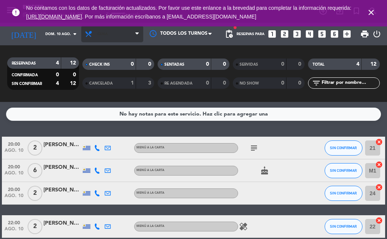
click at [102, 40] on span "Cena" at bounding box center [112, 34] width 62 height 17
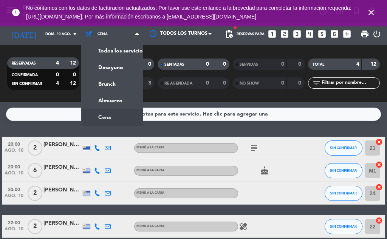
click at [371, 10] on icon "close" at bounding box center [371, 12] width 9 height 9
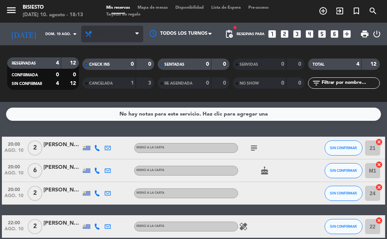
click at [86, 34] on icon at bounding box center [90, 34] width 11 height 8
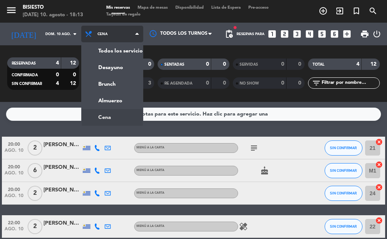
click at [100, 68] on div "menu Bisiesto [DATE] 10. agosto - 18:13 Mis reservas Mapa de mesas Disponibilid…" at bounding box center [193, 51] width 387 height 102
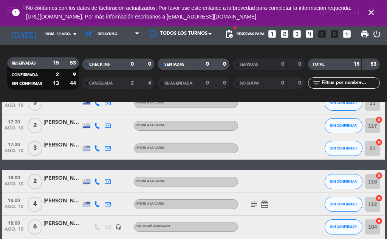
scroll to position [222, 0]
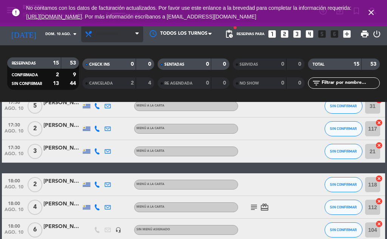
click at [88, 34] on icon at bounding box center [90, 34] width 11 height 8
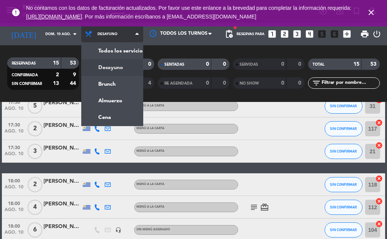
click at [112, 117] on ng-component "menu Bisiesto [DATE] 10. agosto - 18:15 Mis reservas Mapa de mesas Disponibilid…" at bounding box center [193, 119] width 387 height 239
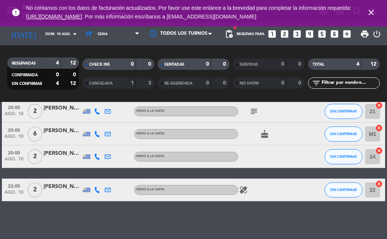
scroll to position [0, 0]
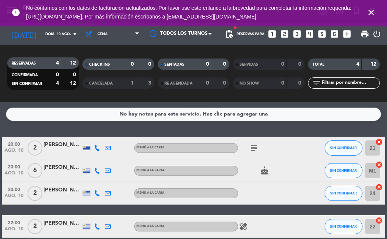
click at [262, 171] on icon "cake" at bounding box center [264, 170] width 9 height 9
click at [254, 145] on icon "subject" at bounding box center [254, 148] width 9 height 9
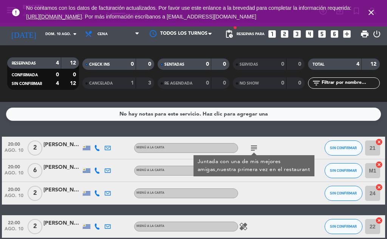
scroll to position [37, 0]
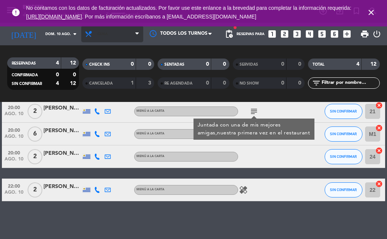
click at [87, 36] on icon at bounding box center [90, 34] width 11 height 8
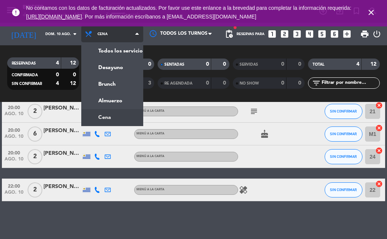
click at [106, 68] on div "menu Bisiesto [DATE] 10. agosto - 18:34 Mis reservas Mapa de mesas Disponibilid…" at bounding box center [193, 51] width 387 height 102
